Goal: Information Seeking & Learning: Compare options

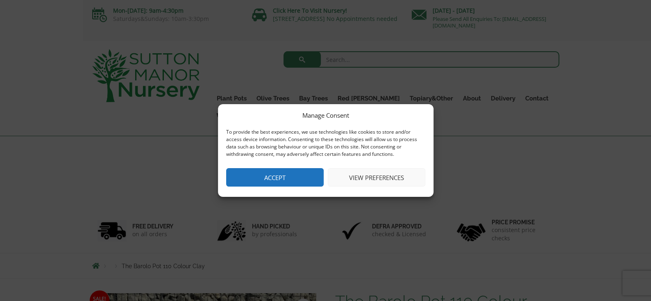
click at [301, 177] on button "Accept" at bounding box center [274, 177] width 97 height 18
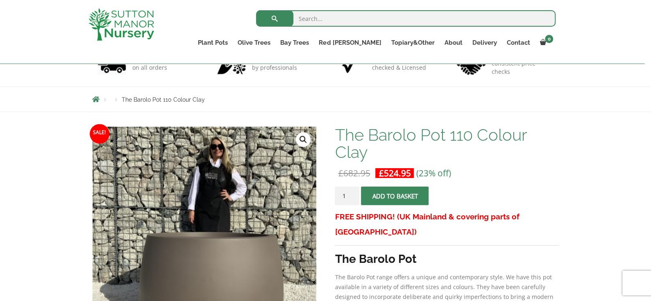
scroll to position [532, 0]
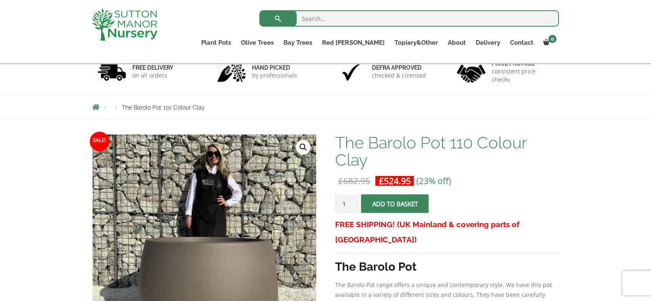
scroll to position [41, 0]
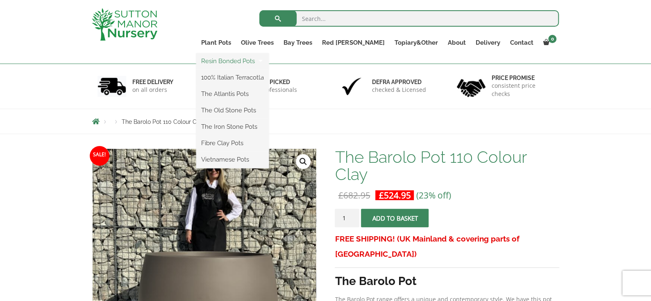
click at [260, 63] on link "Resin Bonded Pots" at bounding box center [232, 61] width 72 height 12
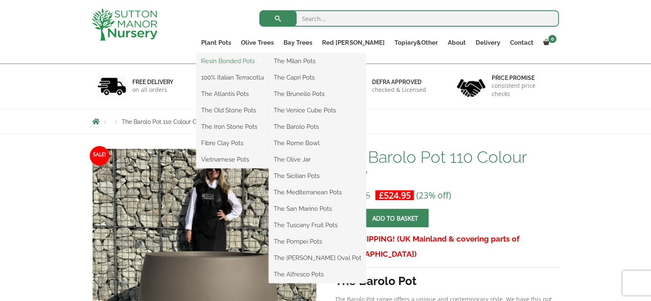
click at [269, 59] on link "Resin Bonded Pots" at bounding box center [232, 61] width 72 height 12
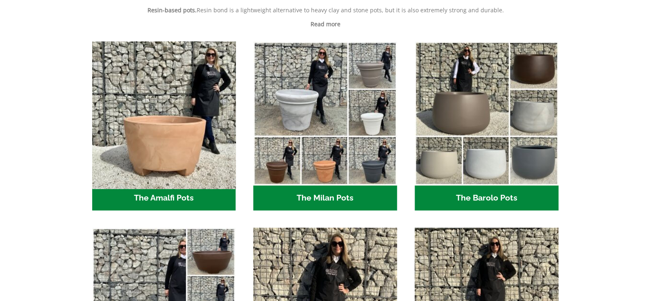
scroll to position [432, 0]
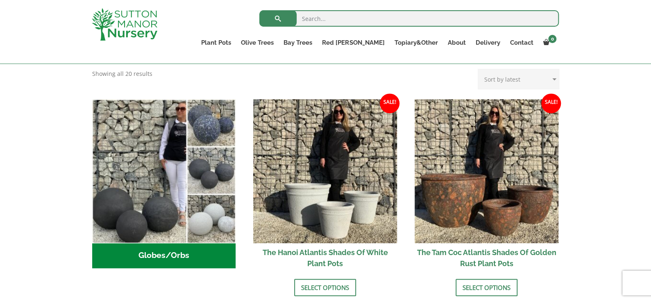
scroll to position [287, 0]
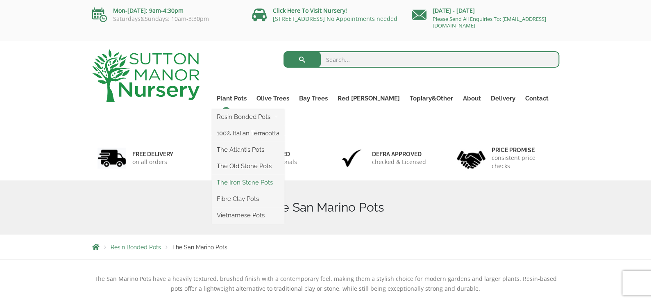
click at [275, 180] on link "The Iron Stone Pots" at bounding box center [248, 182] width 72 height 12
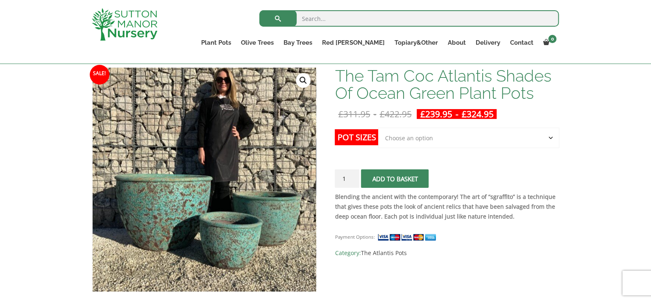
scroll to position [163, 0]
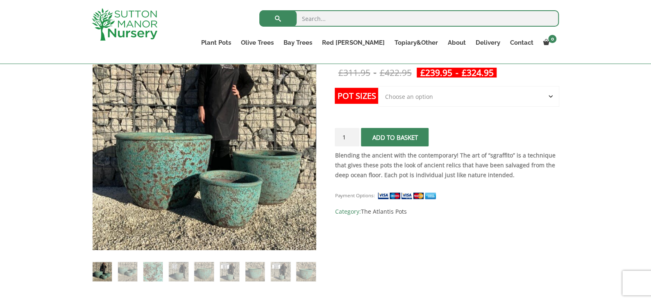
click at [444, 96] on select "Choose an option Click here to buy the 3rd to Largest Pot In The Picture Click …" at bounding box center [468, 96] width 181 height 20
click at [378, 86] on select "Choose an option Click here to buy the 3rd to Largest Pot In The Picture Click …" at bounding box center [468, 96] width 181 height 20
select select "Click here to buy the 3rd to Largest Pot In The Picture"
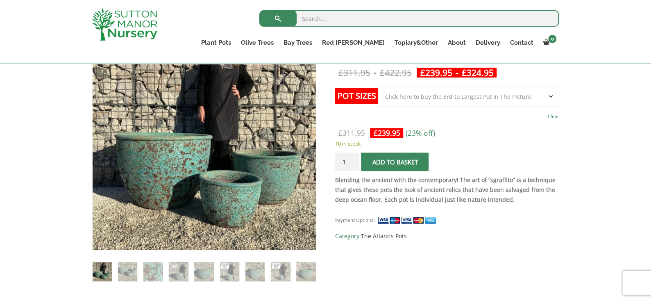
click at [452, 99] on select "Choose an option Click here to buy the 3rd to Largest Pot In The Picture Click …" at bounding box center [468, 96] width 181 height 20
select select
click at [378, 86] on select "Choose an option Click here to buy the 3rd to Largest Pot In The Picture Click …" at bounding box center [468, 96] width 181 height 20
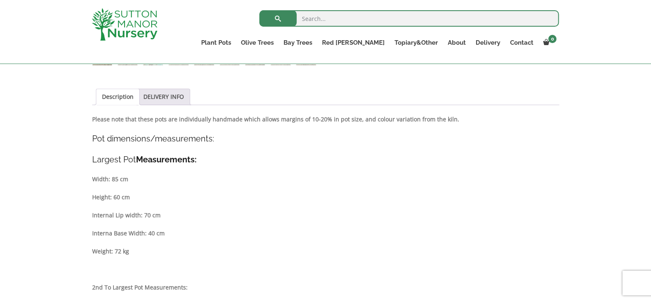
scroll to position [287, 0]
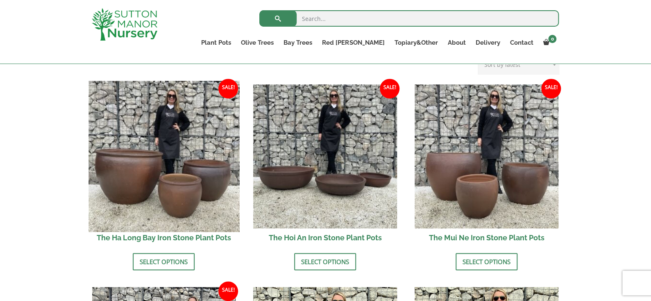
scroll to position [26, 0]
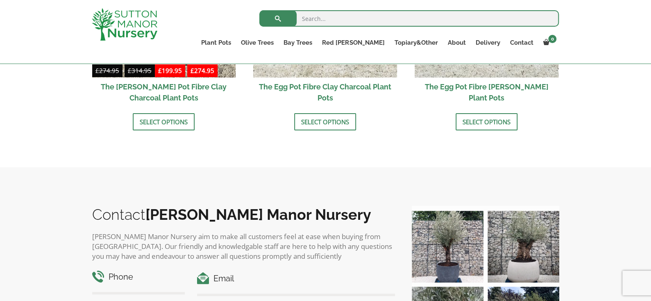
scroll to position [231, 0]
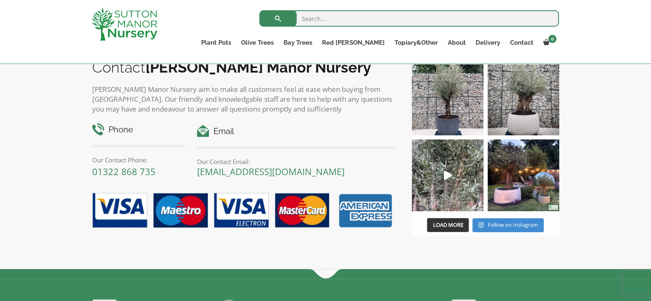
scroll to position [1024, 0]
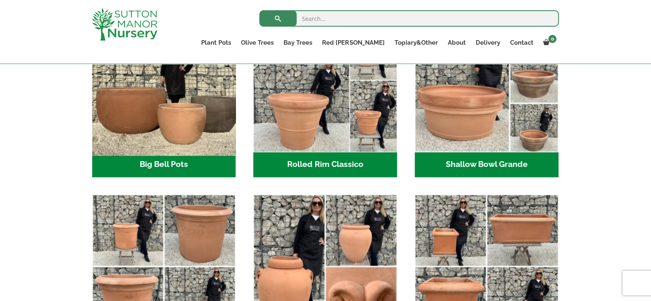
scroll to position [287, 0]
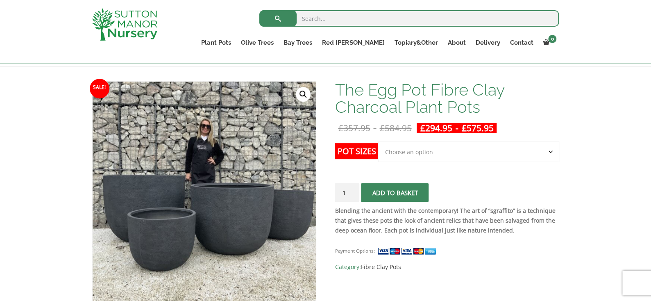
scroll to position [122, 0]
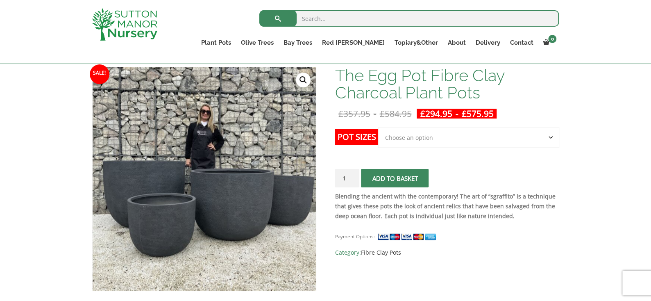
click at [595, 15] on div "Search for: Plant Pots Resin Bonded Pots The Milan Pots The Capri Pots The Brun…" at bounding box center [325, 32] width 651 height 64
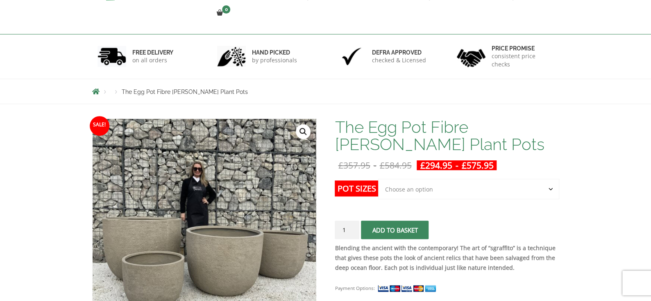
scroll to position [163, 0]
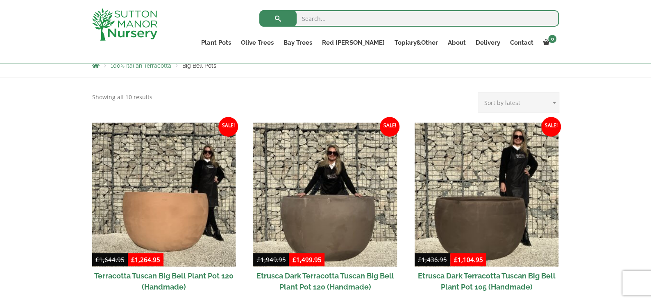
scroll to position [82, 0]
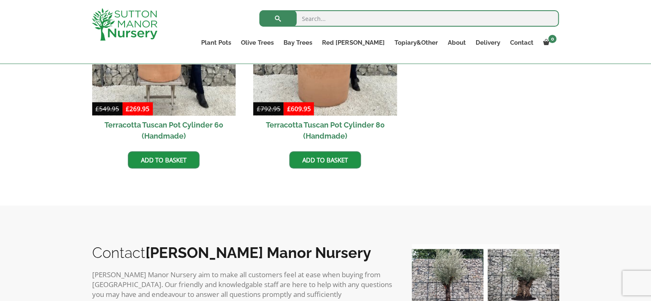
scroll to position [532, 0]
